Goal: Information Seeking & Learning: Find specific fact

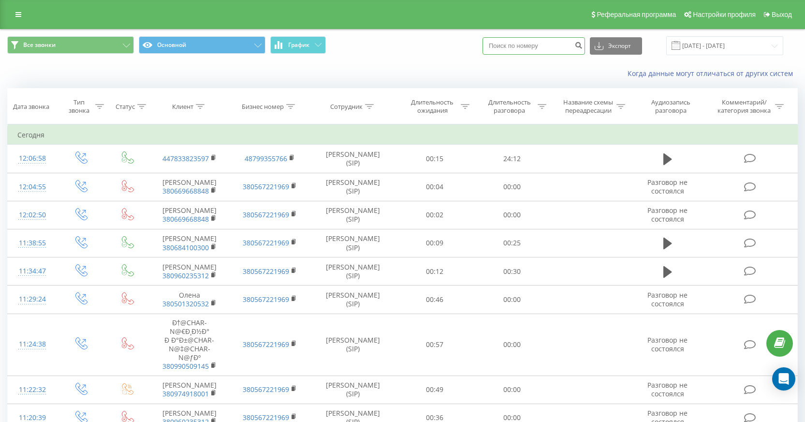
click at [535, 55] on input at bounding box center [534, 45] width 103 height 17
paste input "380937327998"
type input "380937327998"
click at [625, 55] on button "Экспорт" at bounding box center [616, 45] width 52 height 17
click at [556, 55] on input "380937327998" at bounding box center [534, 45] width 103 height 17
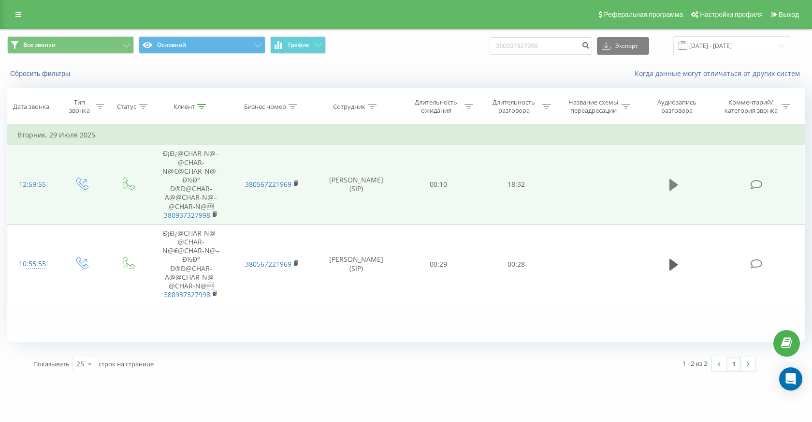
click at [672, 192] on icon at bounding box center [674, 185] width 9 height 14
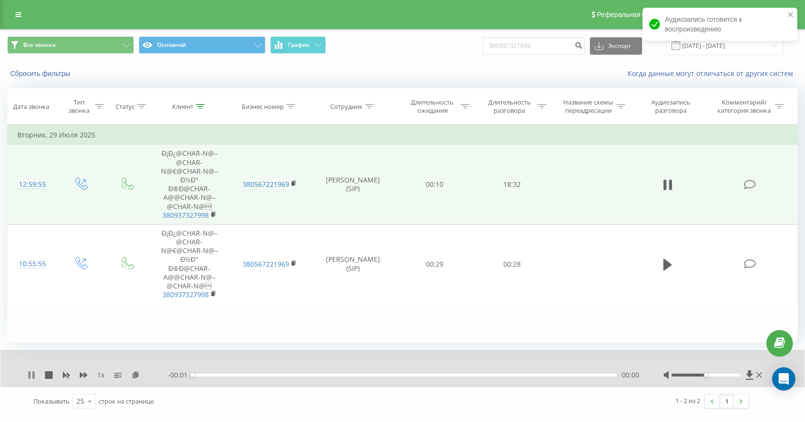
click at [33, 379] on icon at bounding box center [33, 375] width 2 height 8
click at [134, 378] on icon at bounding box center [136, 374] width 8 height 7
